Goal: Task Accomplishment & Management: Use online tool/utility

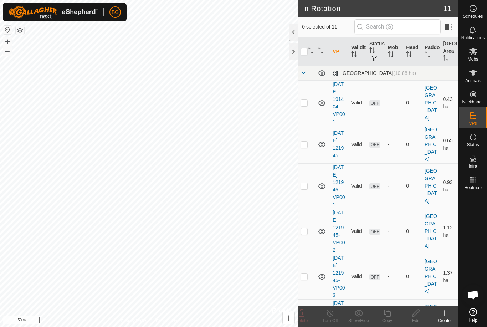
click at [307, 105] on p-checkbox at bounding box center [303, 103] width 7 height 6
click at [301, 105] on p-checkbox at bounding box center [303, 103] width 7 height 6
checkbox input "false"
click at [301, 147] on p-checkbox at bounding box center [303, 144] width 7 height 6
checkbox input "true"
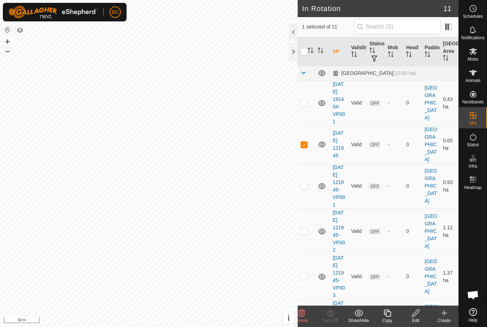
click at [308, 199] on td at bounding box center [305, 185] width 17 height 45
checkbox input "true"
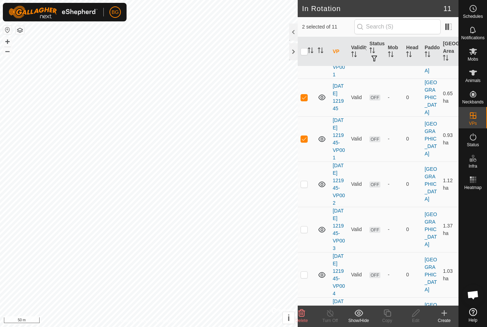
scroll to position [47, 0]
click at [308, 205] on td at bounding box center [305, 184] width 17 height 45
checkbox input "true"
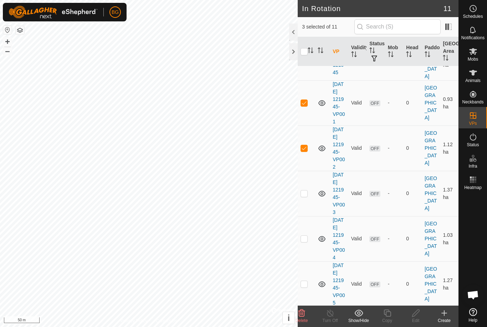
scroll to position [95, 0]
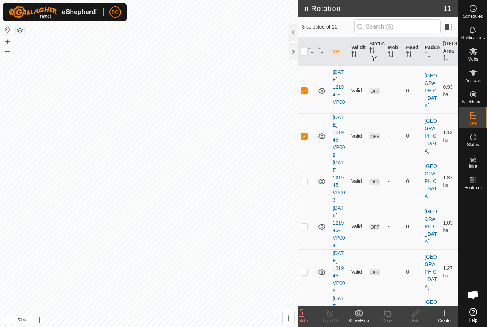
click at [305, 184] on p-checkbox at bounding box center [303, 181] width 7 height 6
checkbox input "true"
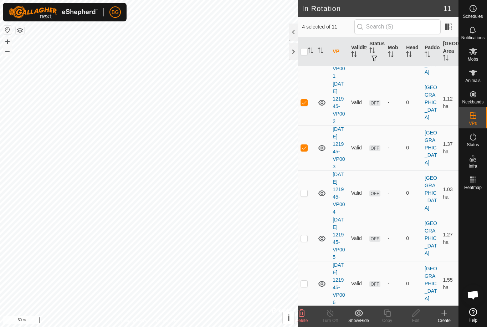
scroll to position [133, 0]
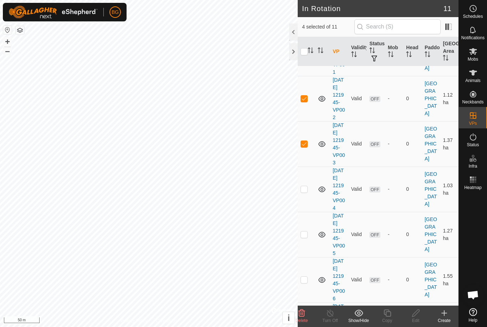
click at [307, 192] on p-checkbox at bounding box center [303, 189] width 7 height 6
checkbox input "true"
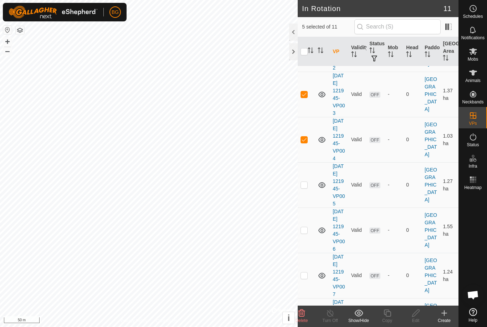
scroll to position [183, 0]
click at [306, 187] on p-checkbox at bounding box center [303, 184] width 7 height 6
checkbox input "true"
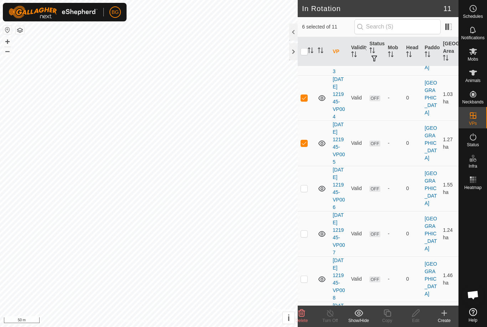
scroll to position [229, 0]
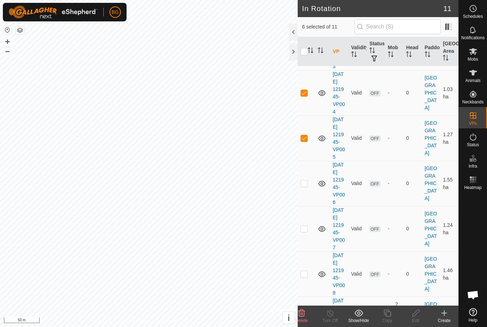
click at [306, 186] on p-checkbox at bounding box center [303, 183] width 7 height 6
checkbox input "true"
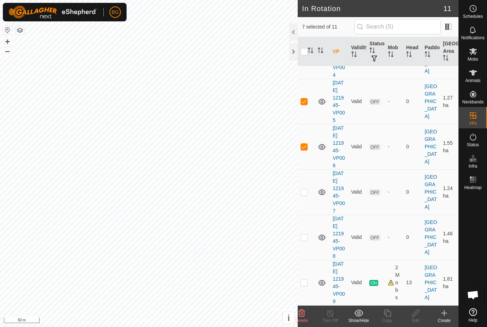
scroll to position [284, 0]
click at [305, 195] on p-checkbox at bounding box center [303, 192] width 7 height 6
checkbox input "true"
click at [306, 234] on p-checkbox at bounding box center [303, 237] width 7 height 6
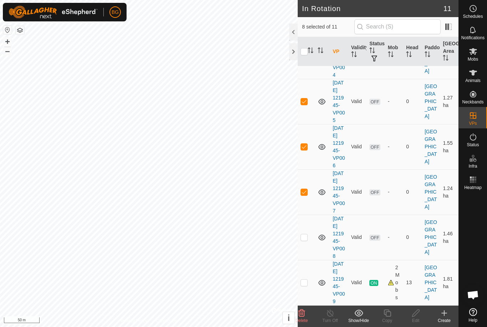
checkbox input "true"
click at [303, 310] on icon at bounding box center [301, 312] width 7 height 7
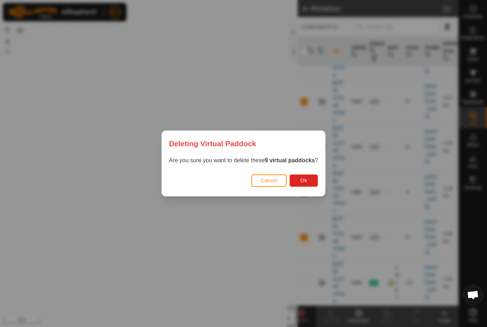
click at [305, 181] on span "Ok" at bounding box center [303, 180] width 7 height 6
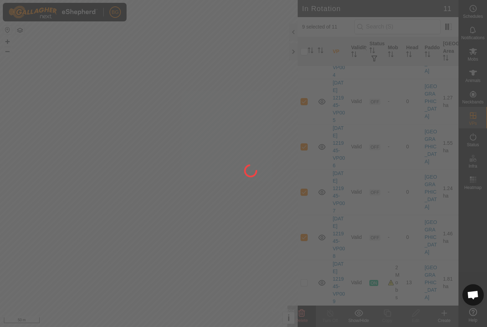
checkbox input "false"
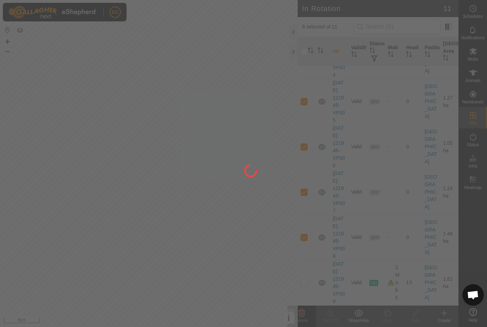
checkbox input "false"
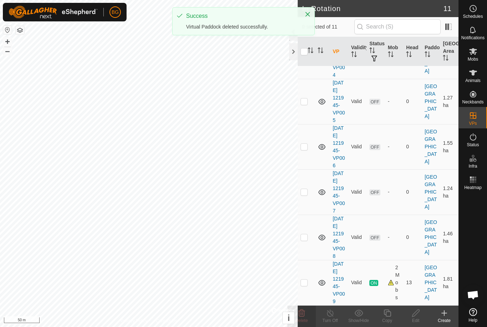
scroll to position [0, 0]
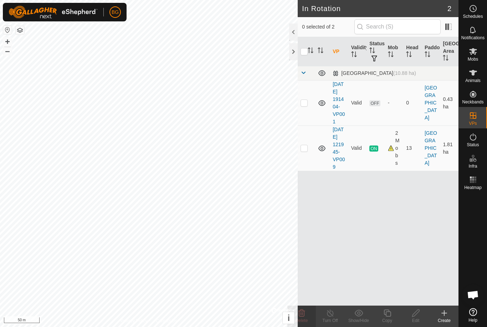
click at [305, 110] on td at bounding box center [305, 102] width 17 height 45
checkbox input "true"
click at [387, 311] on icon at bounding box center [386, 312] width 7 height 7
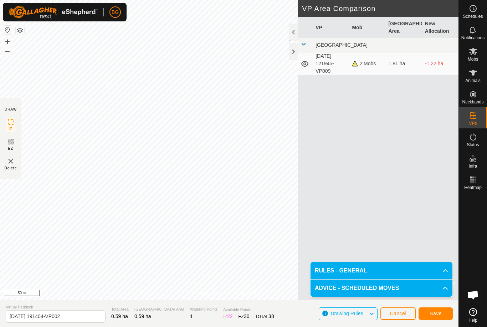
click at [435, 313] on span "Save" at bounding box center [435, 313] width 12 height 6
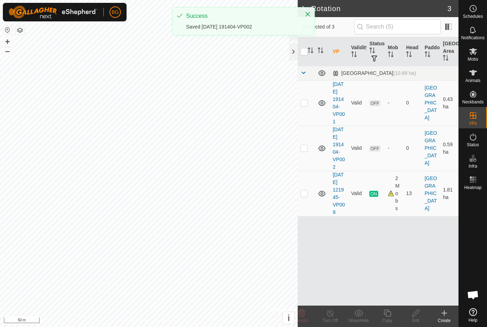
click at [304, 151] on p-checkbox at bounding box center [303, 148] width 7 height 6
checkbox input "true"
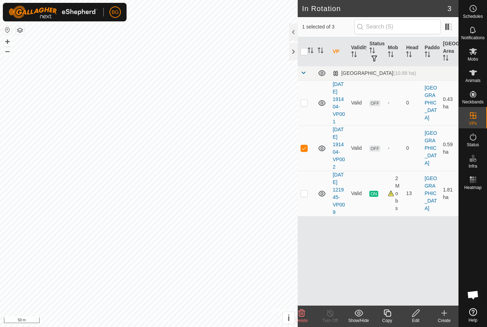
click at [389, 314] on icon at bounding box center [387, 312] width 9 height 9
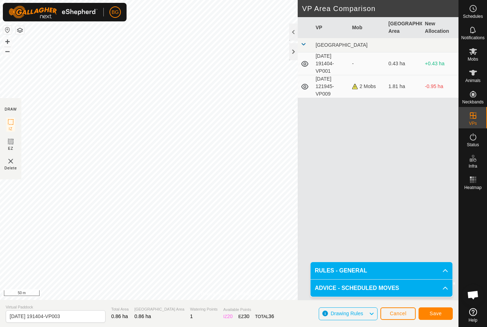
click at [435, 312] on span "Save" at bounding box center [435, 313] width 12 height 6
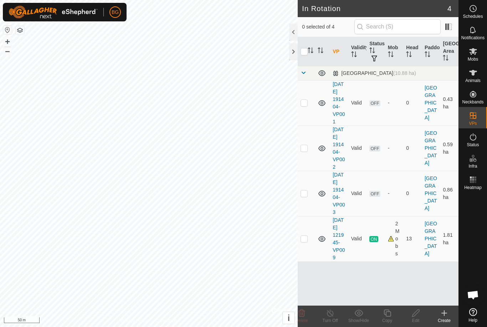
click at [303, 196] on p-checkbox at bounding box center [303, 193] width 7 height 6
checkbox input "true"
click at [388, 315] on icon at bounding box center [387, 312] width 9 height 9
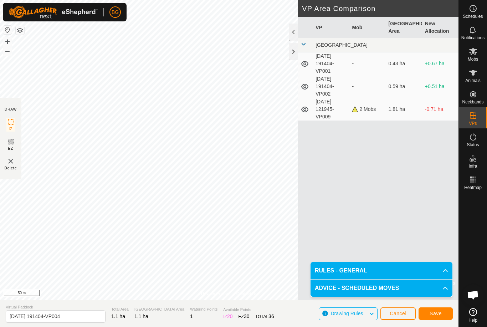
click at [433, 310] on span "Save" at bounding box center [435, 313] width 12 height 6
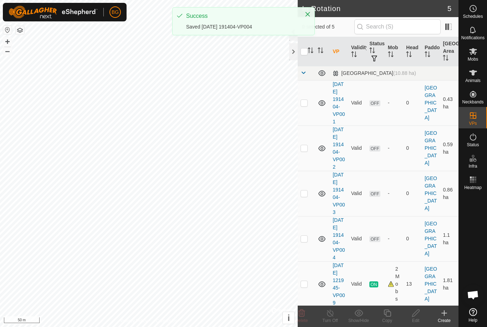
click at [307, 241] on p-checkbox at bounding box center [303, 238] width 7 height 6
checkbox input "true"
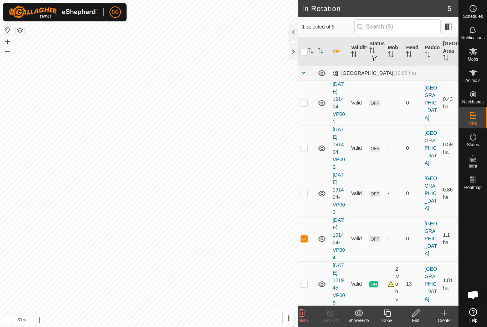
click at [389, 312] on icon at bounding box center [387, 312] width 9 height 9
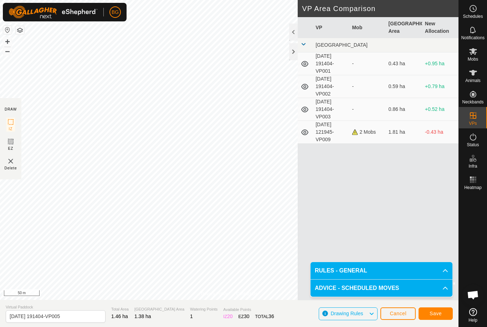
click at [432, 315] on span "Save" at bounding box center [435, 313] width 12 height 6
